Goal: Information Seeking & Learning: Learn about a topic

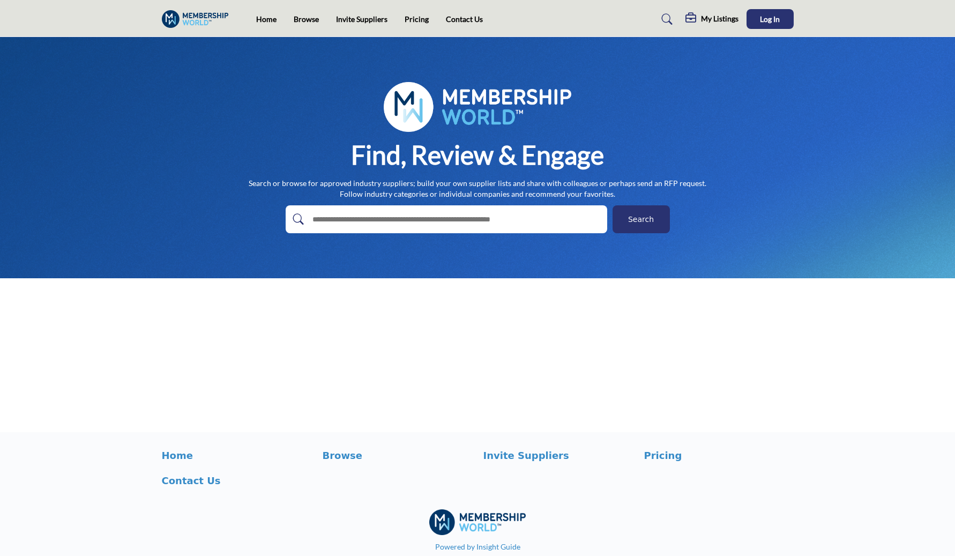
click at [382, 225] on input "text" at bounding box center [435, 219] width 256 height 16
type input "******"
click at [613, 205] on button "Search" at bounding box center [641, 219] width 57 height 28
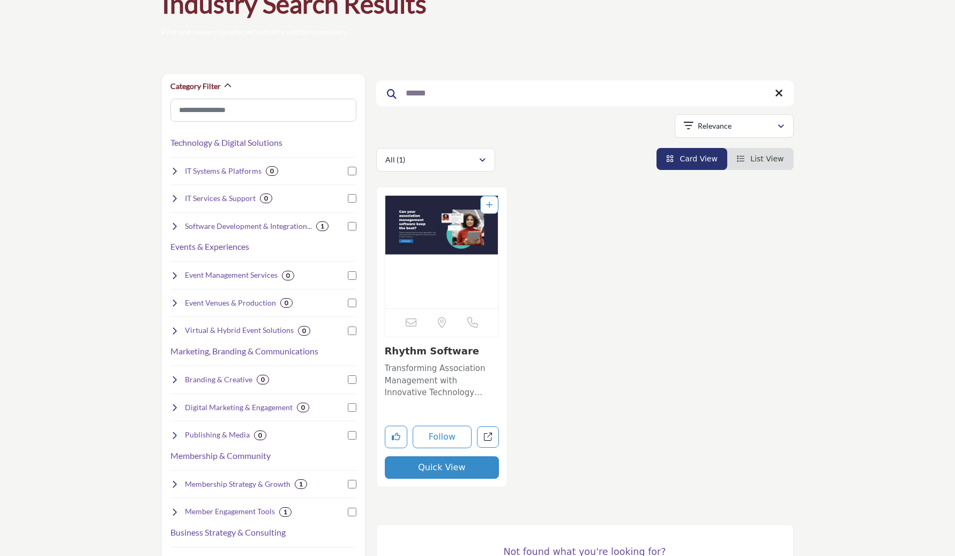
scroll to position [78, 0]
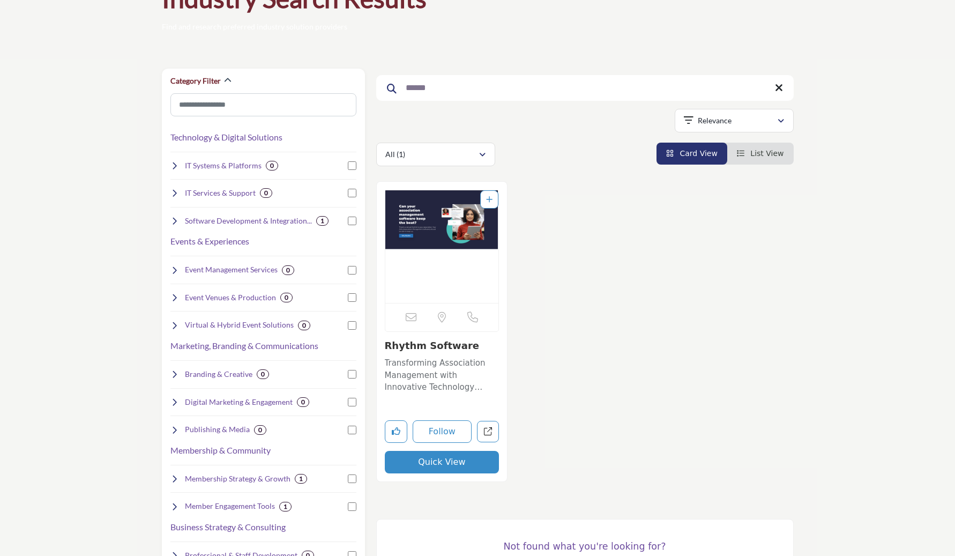
click at [441, 268] on img "Open Listing in new tab" at bounding box center [442, 246] width 114 height 113
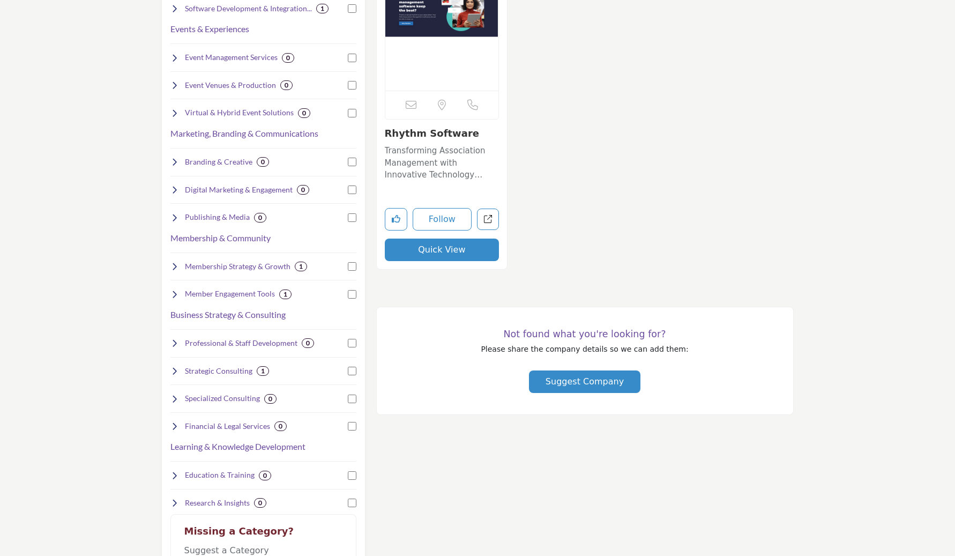
scroll to position [266, 0]
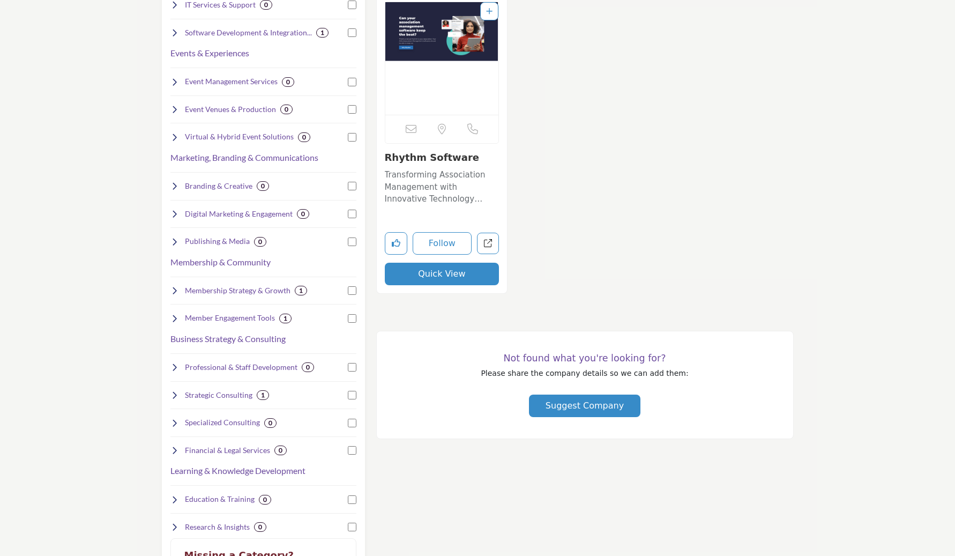
click at [416, 158] on link "Rhythm Software" at bounding box center [432, 157] width 94 height 11
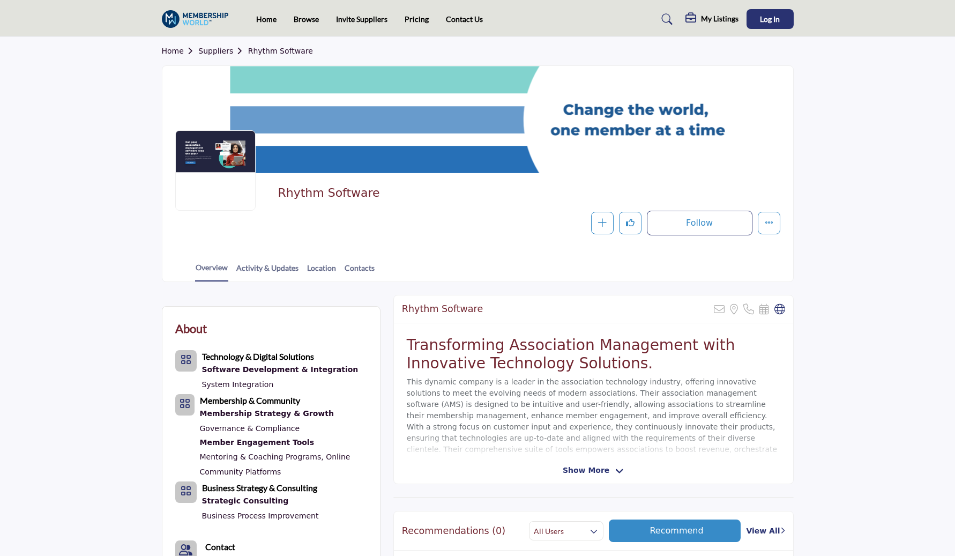
click at [259, 50] on link "Rhythm Software" at bounding box center [280, 51] width 65 height 9
